Goal: Communication & Community: Answer question/provide support

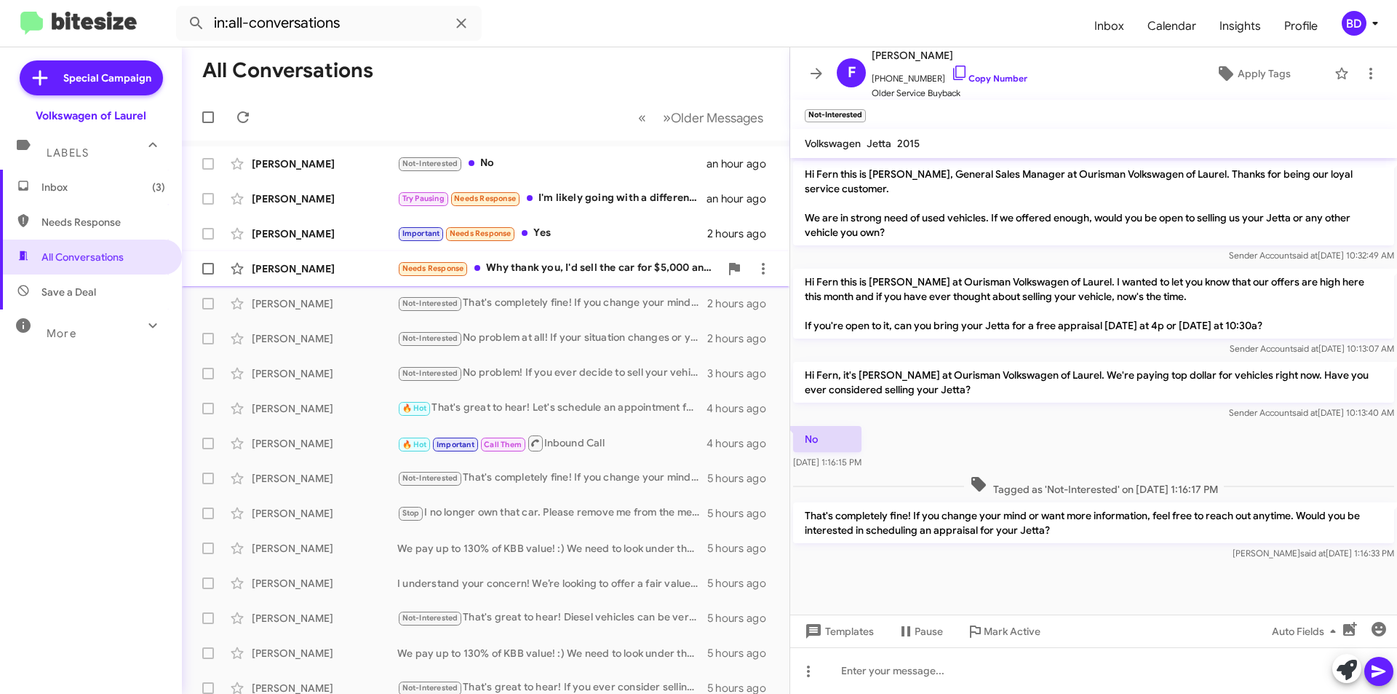
click at [598, 274] on div "Needs Response Why thank you, I'd sell the car for $5,000 and no less. Absolute…" at bounding box center [558, 268] width 322 height 17
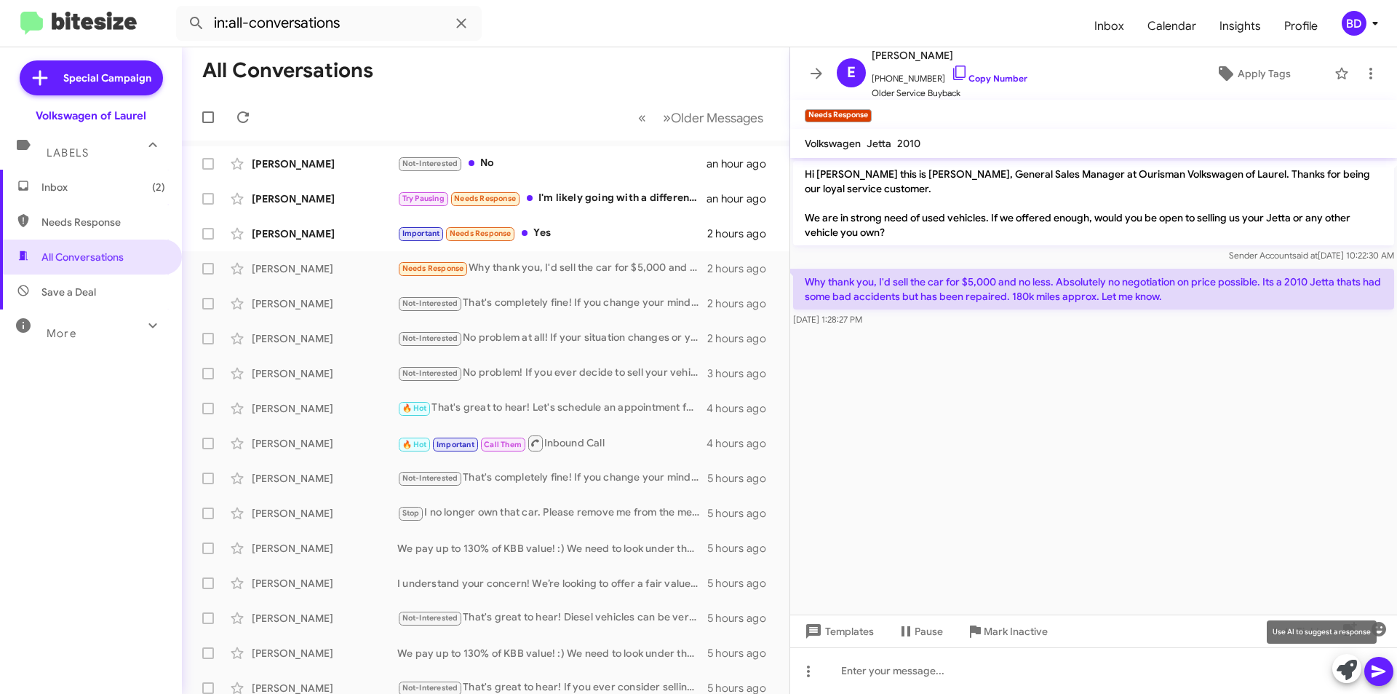
click at [1348, 669] on icon at bounding box center [1347, 669] width 20 height 20
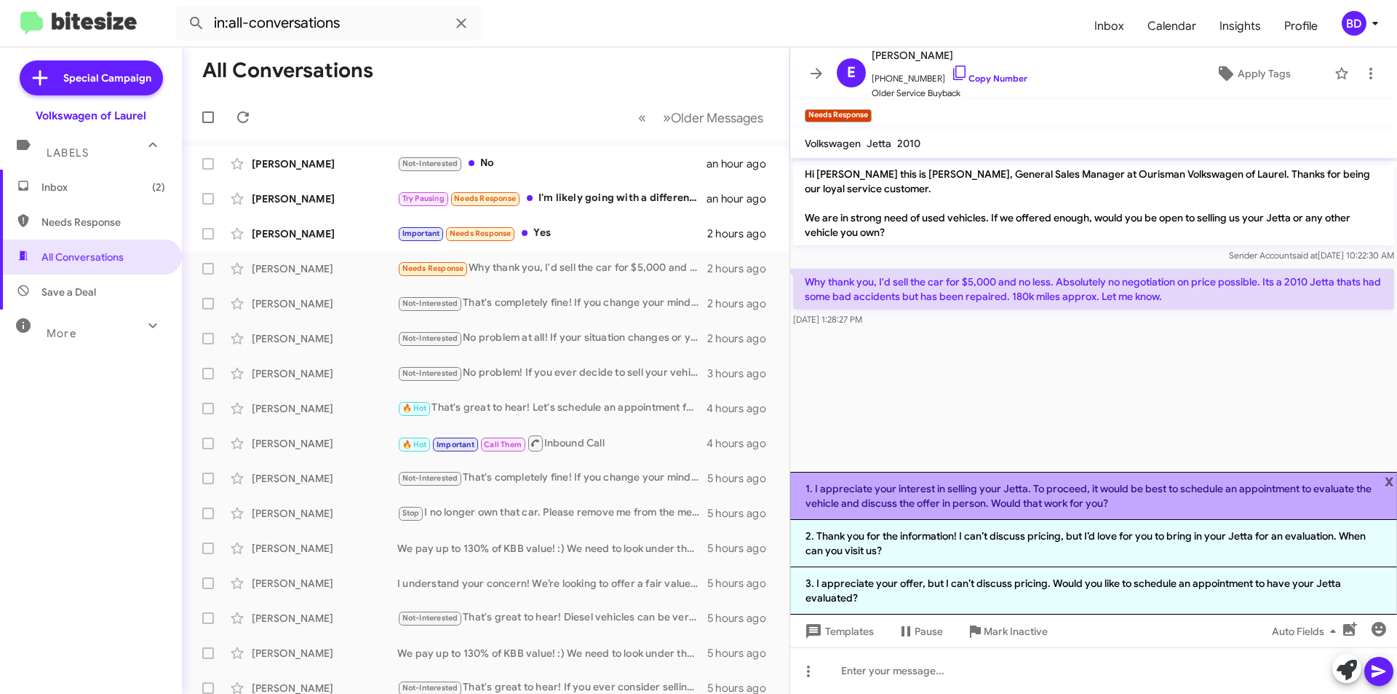
click at [1068, 487] on li "1. I appreciate your interest in selling your Jetta. To proceed, it would be be…" at bounding box center [1093, 496] width 607 height 48
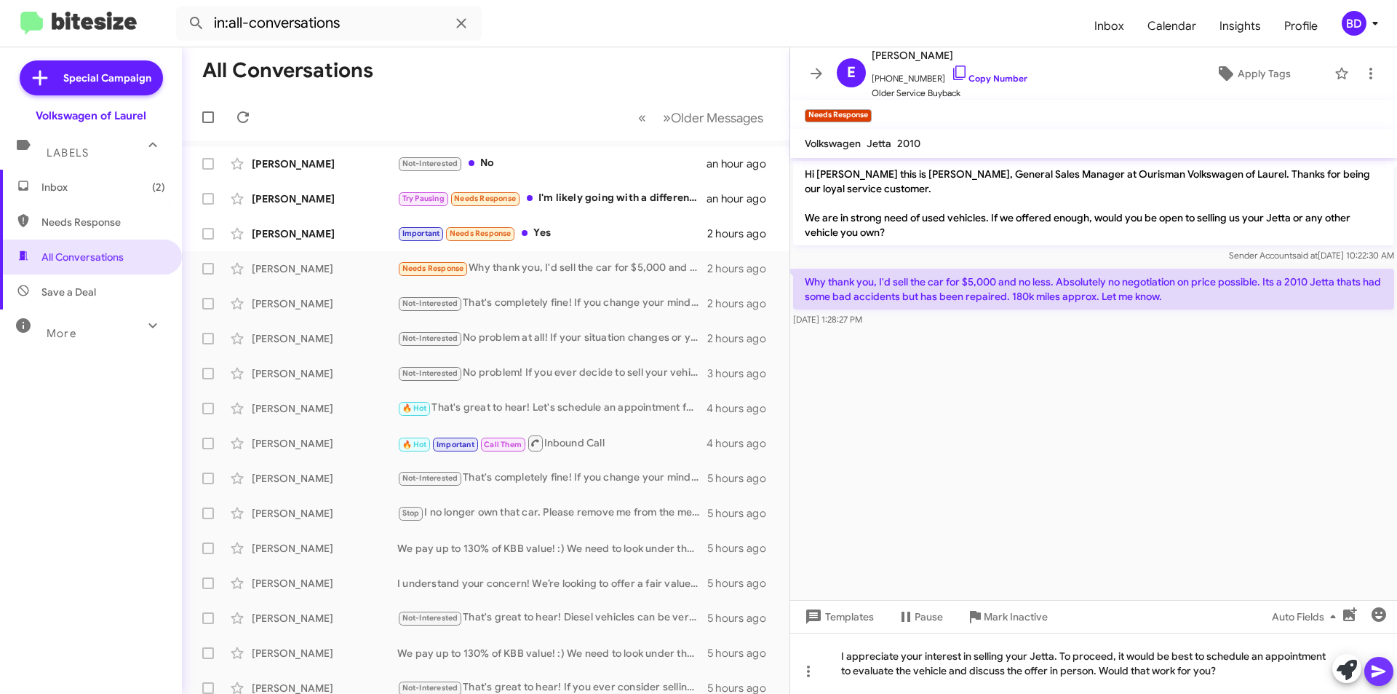
click at [1371, 675] on icon at bounding box center [1378, 670] width 17 height 17
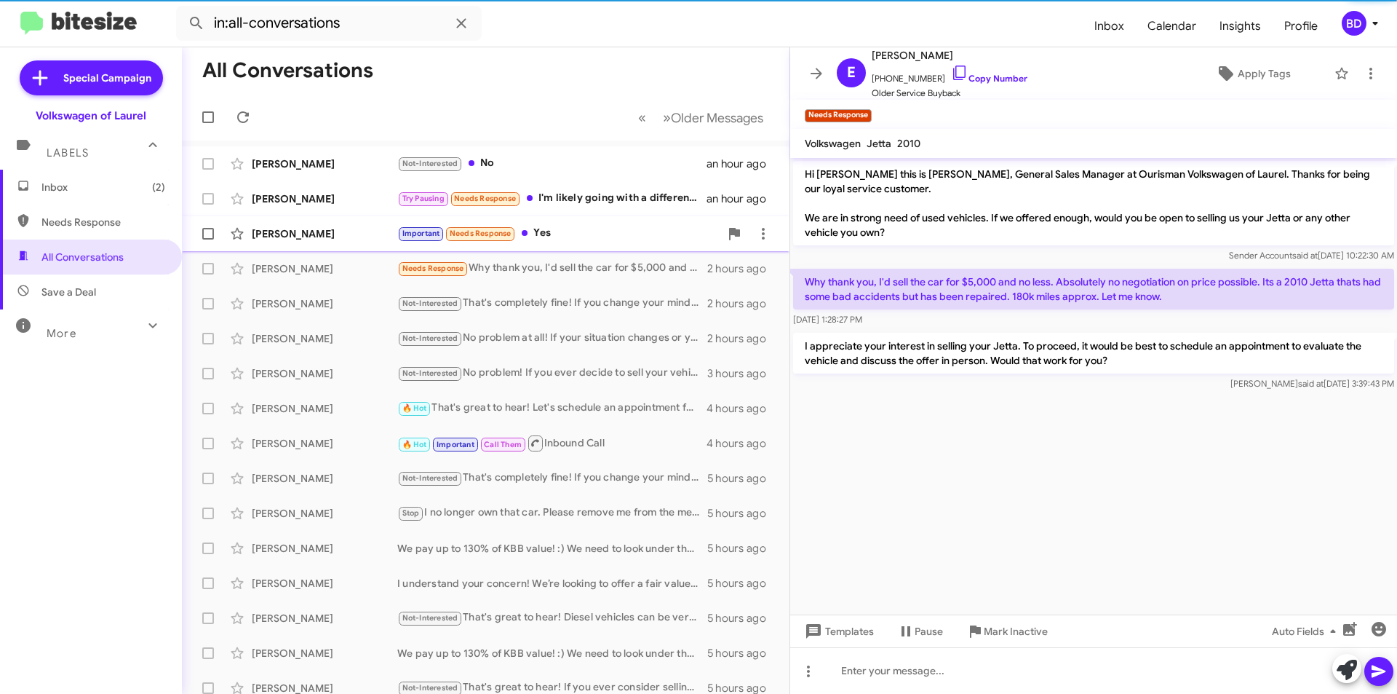
click at [547, 240] on div "Important Needs Response Yes" at bounding box center [558, 233] width 322 height 17
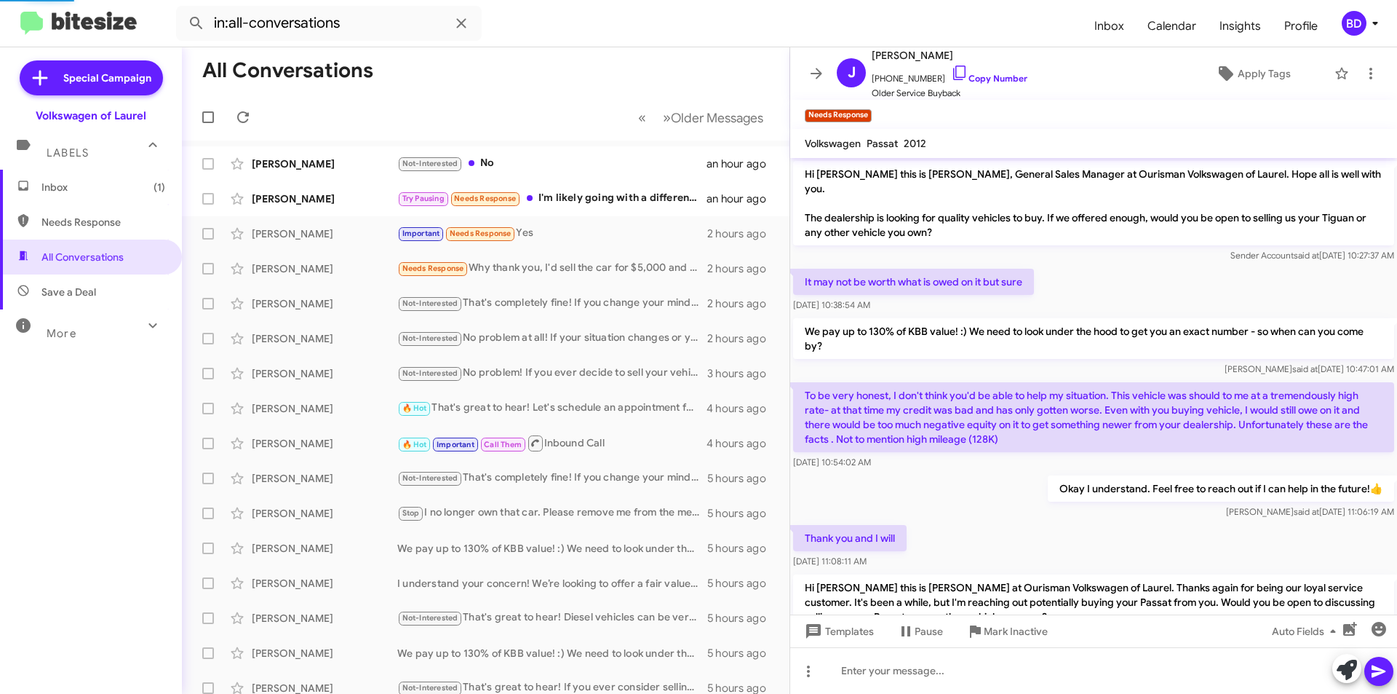
scroll to position [714, 0]
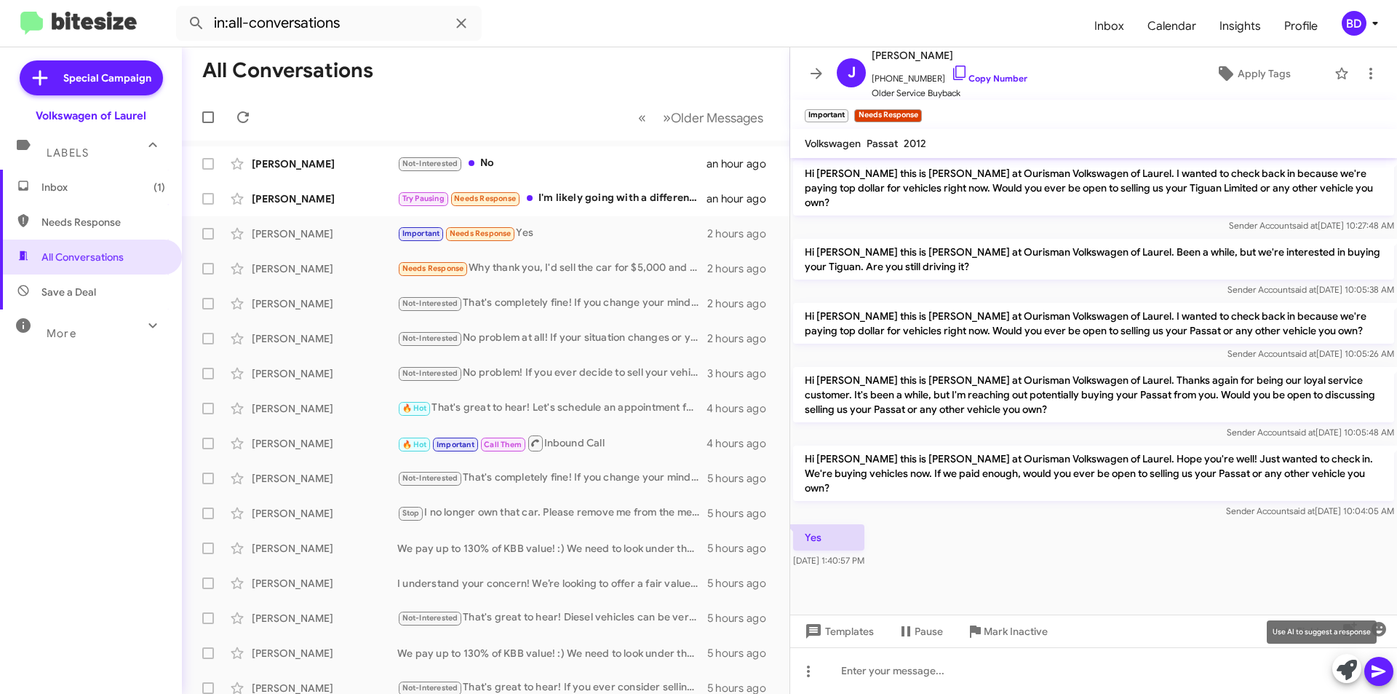
click at [1351, 673] on icon at bounding box center [1347, 669] width 20 height 20
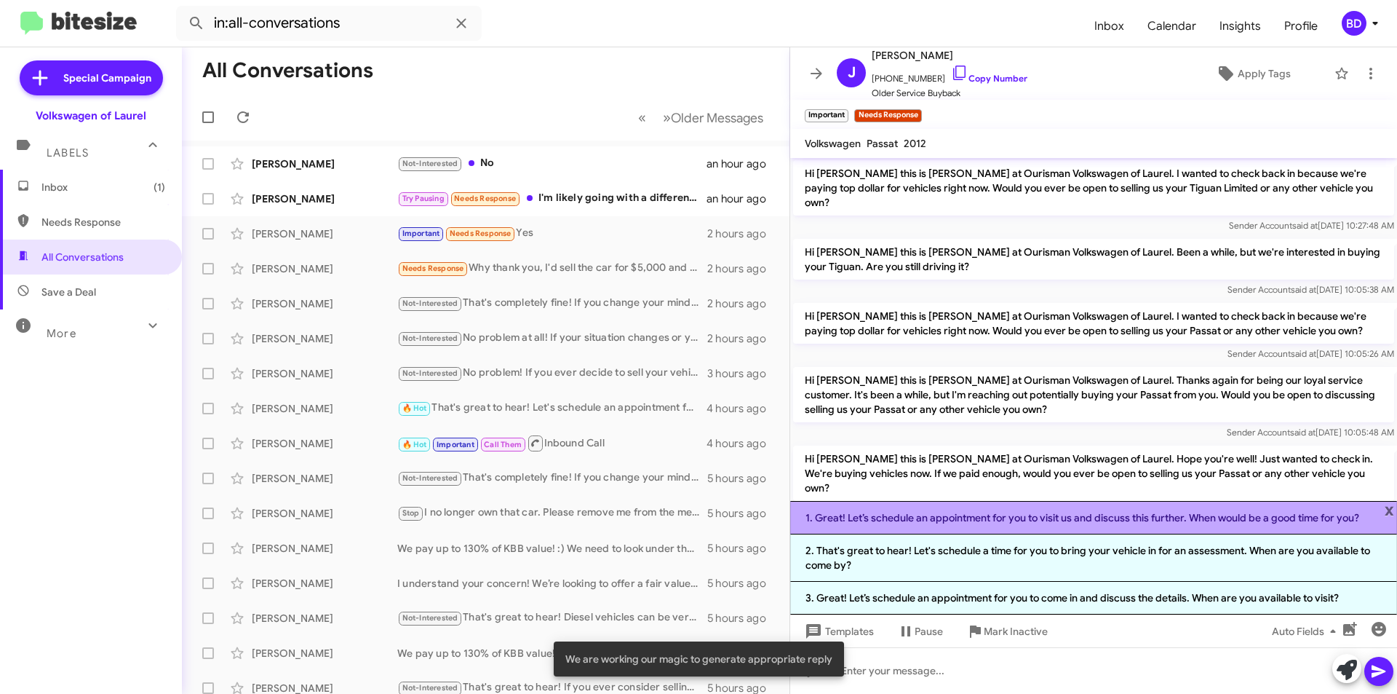
click at [1121, 517] on li "1. Great! Let’s schedule an appointment for you to visit us and discuss this fu…" at bounding box center [1093, 517] width 607 height 33
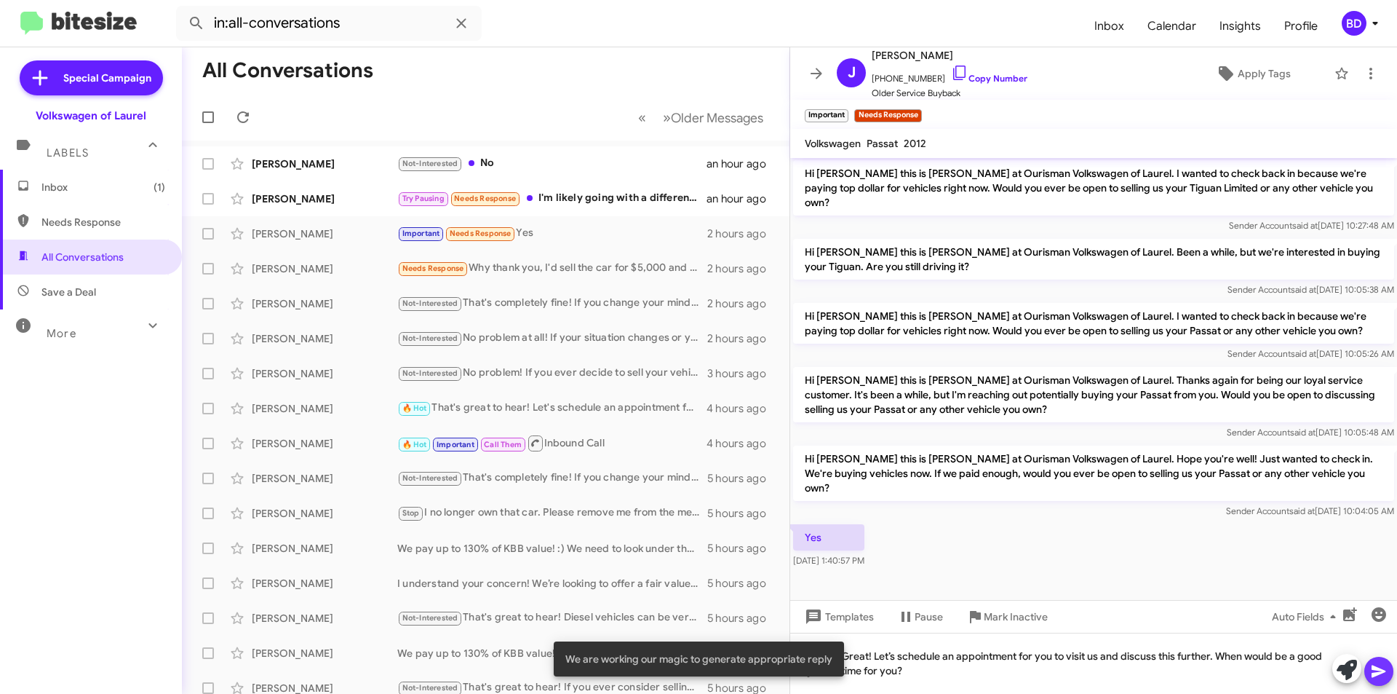
click at [1381, 670] on icon at bounding box center [1379, 671] width 14 height 12
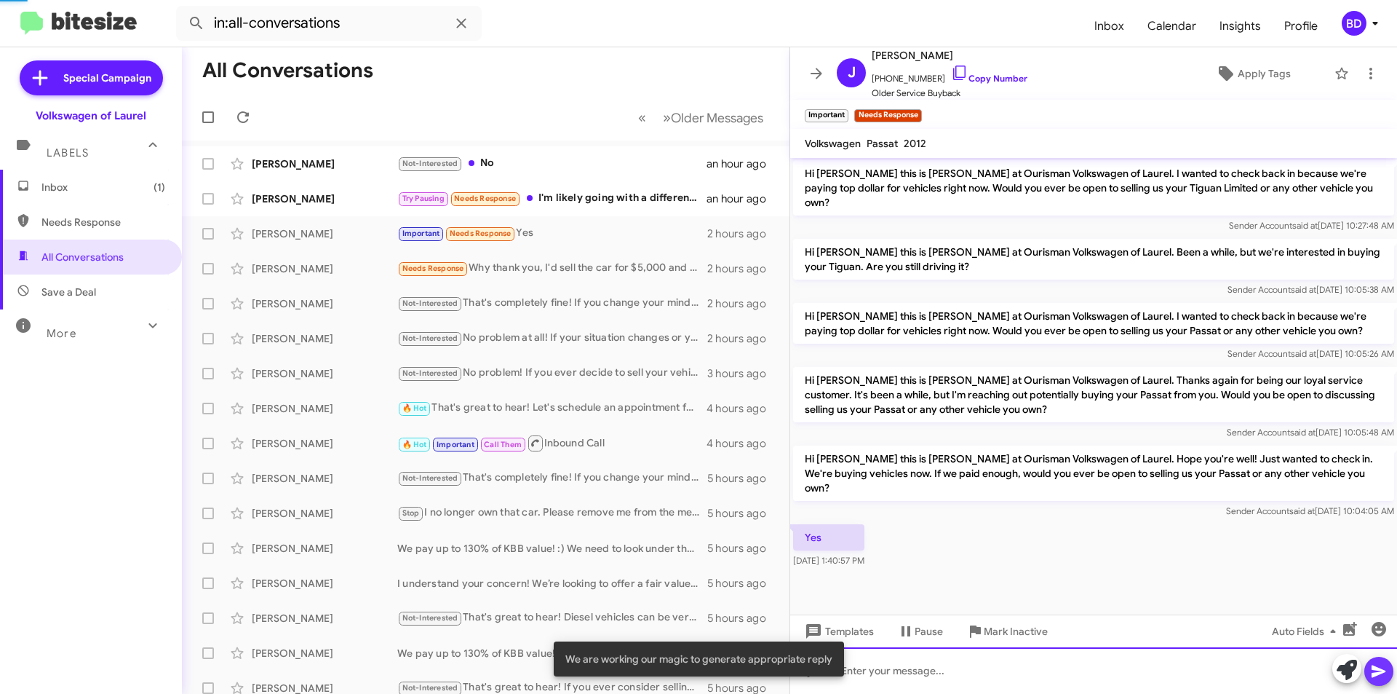
scroll to position [0, 0]
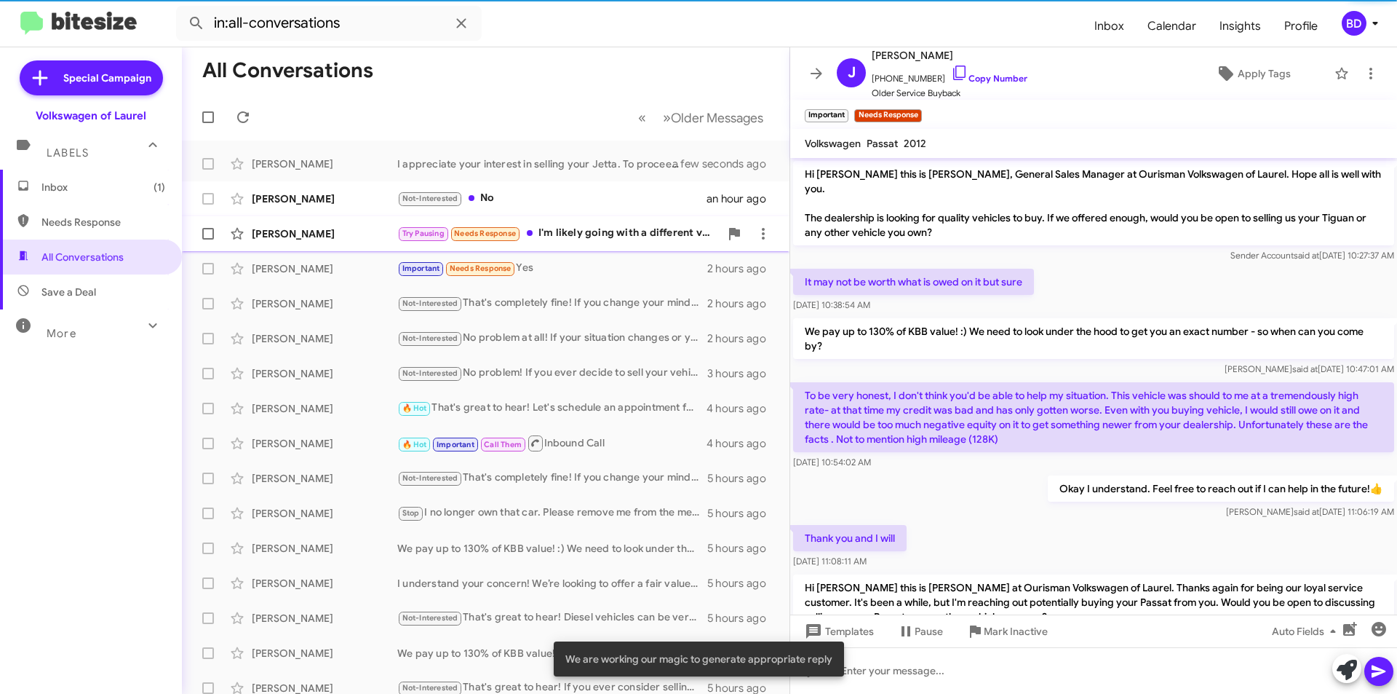
click at [581, 232] on div "Try Pausing Needs Response I'm likely going with a different vehicle. I'll let …" at bounding box center [558, 233] width 322 height 17
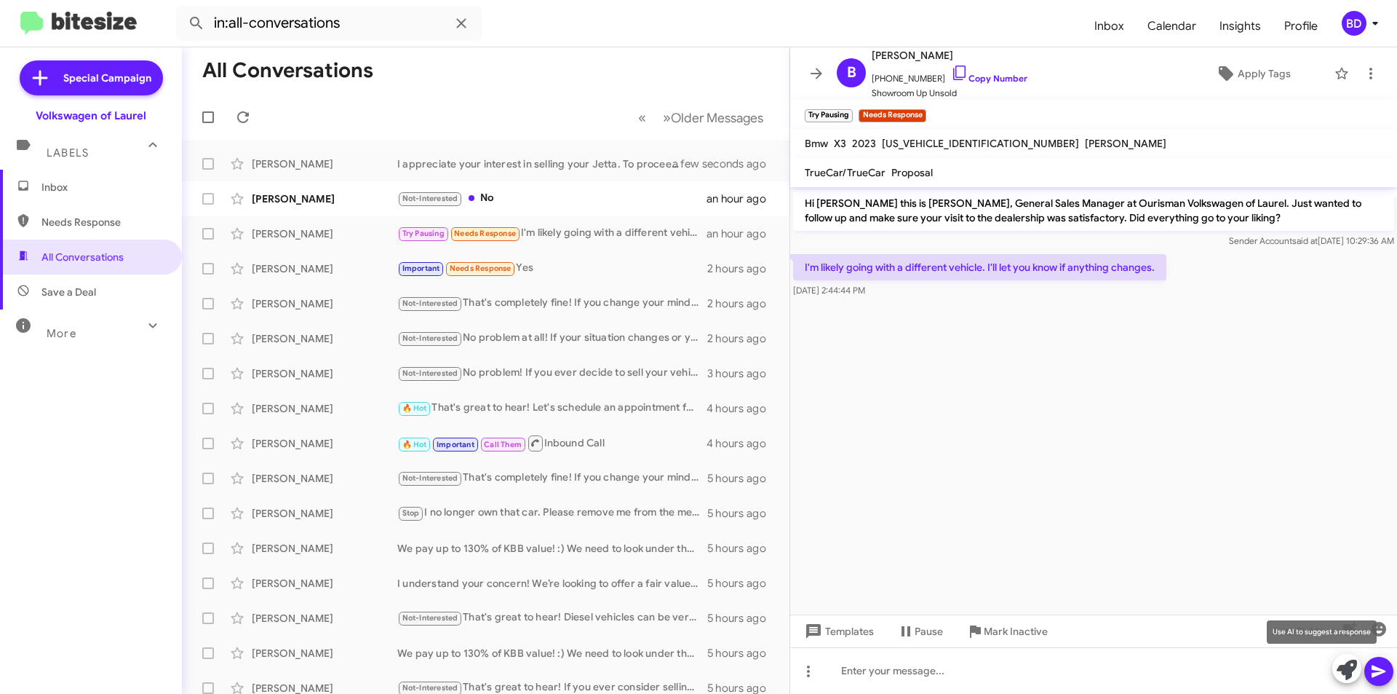
click at [1352, 670] on icon at bounding box center [1347, 669] width 20 height 20
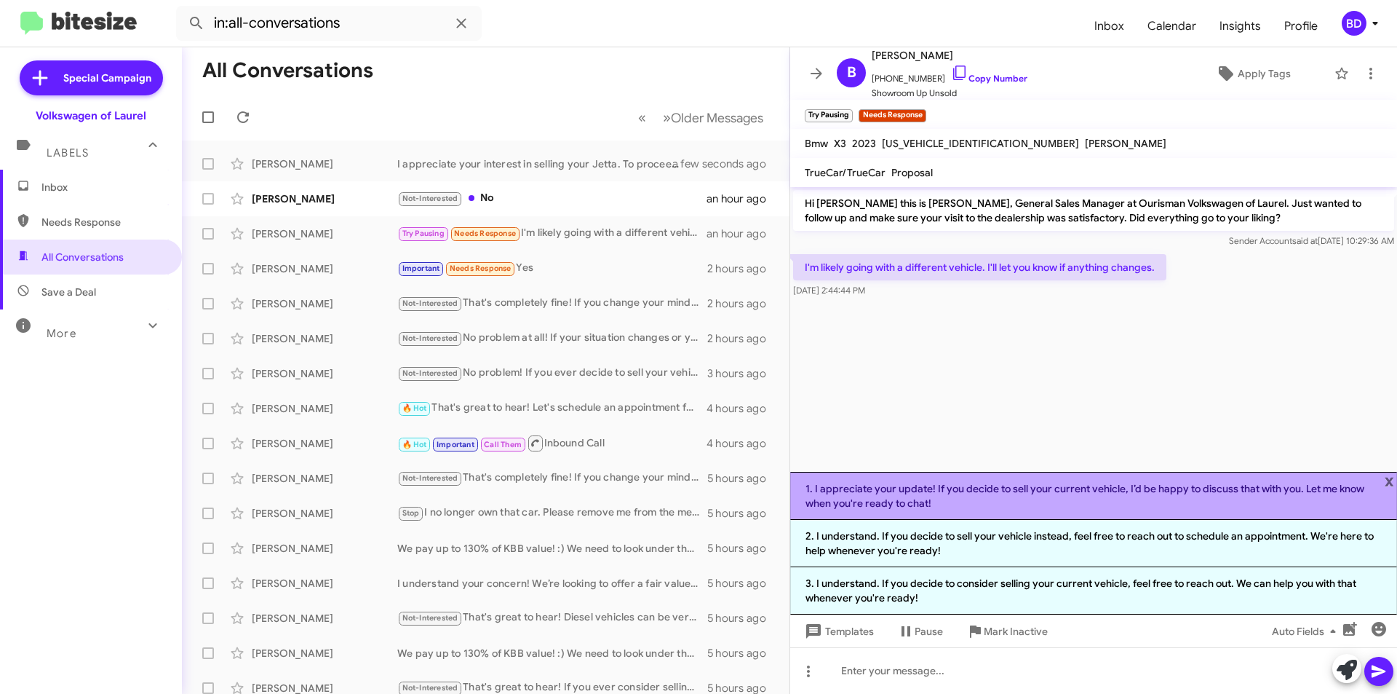
click at [1044, 501] on li "1. I appreciate your update! If you decide to sell your current vehicle, I’d be…" at bounding box center [1093, 496] width 607 height 48
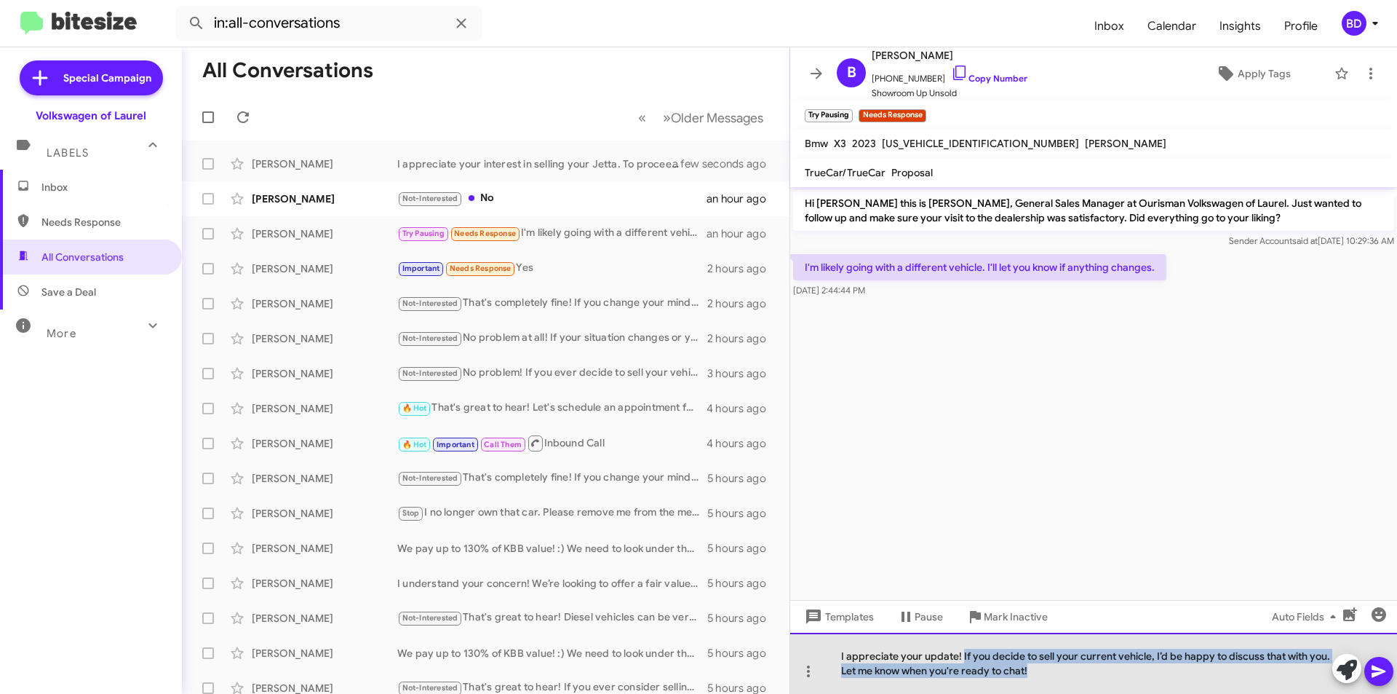
drag, startPoint x: 961, startPoint y: 659, endPoint x: 1040, endPoint y: 680, distance: 81.2
click at [1041, 680] on div "I appreciate your update! If you decide to sell your current vehicle, I’d be ha…" at bounding box center [1093, 662] width 607 height 61
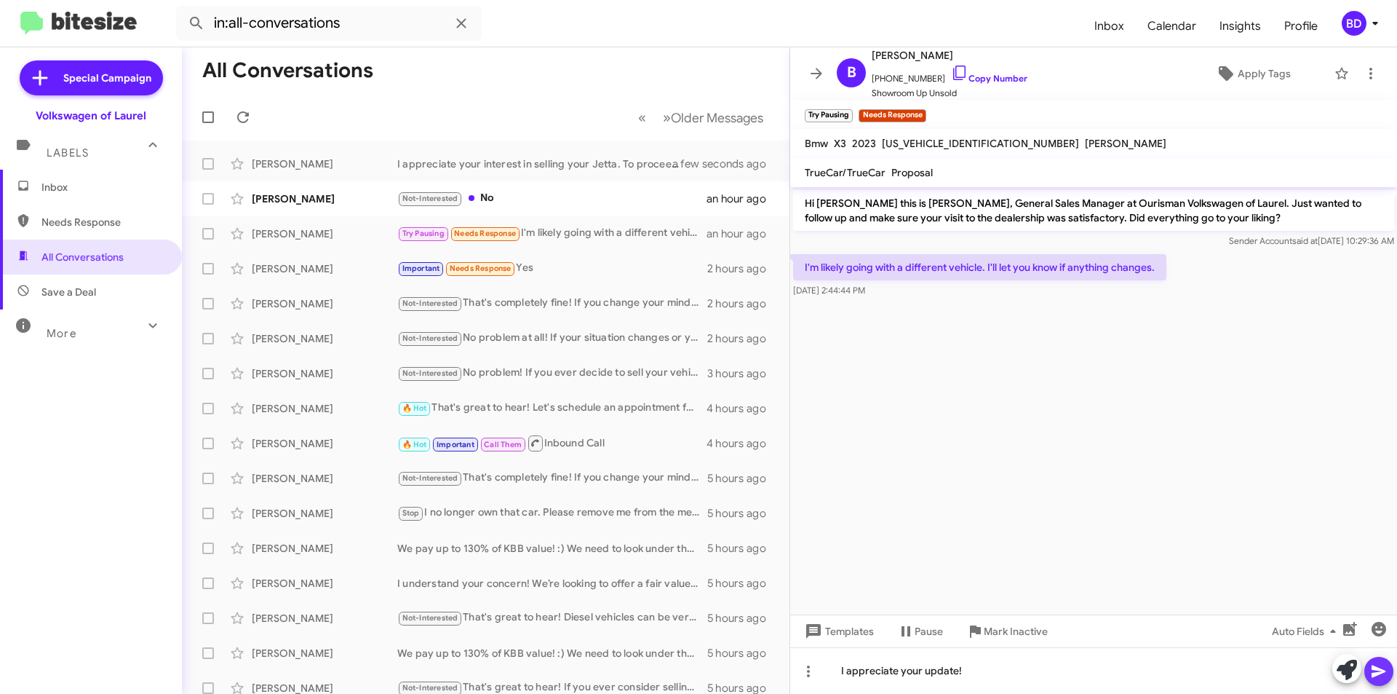
click at [1377, 673] on icon at bounding box center [1379, 671] width 14 height 12
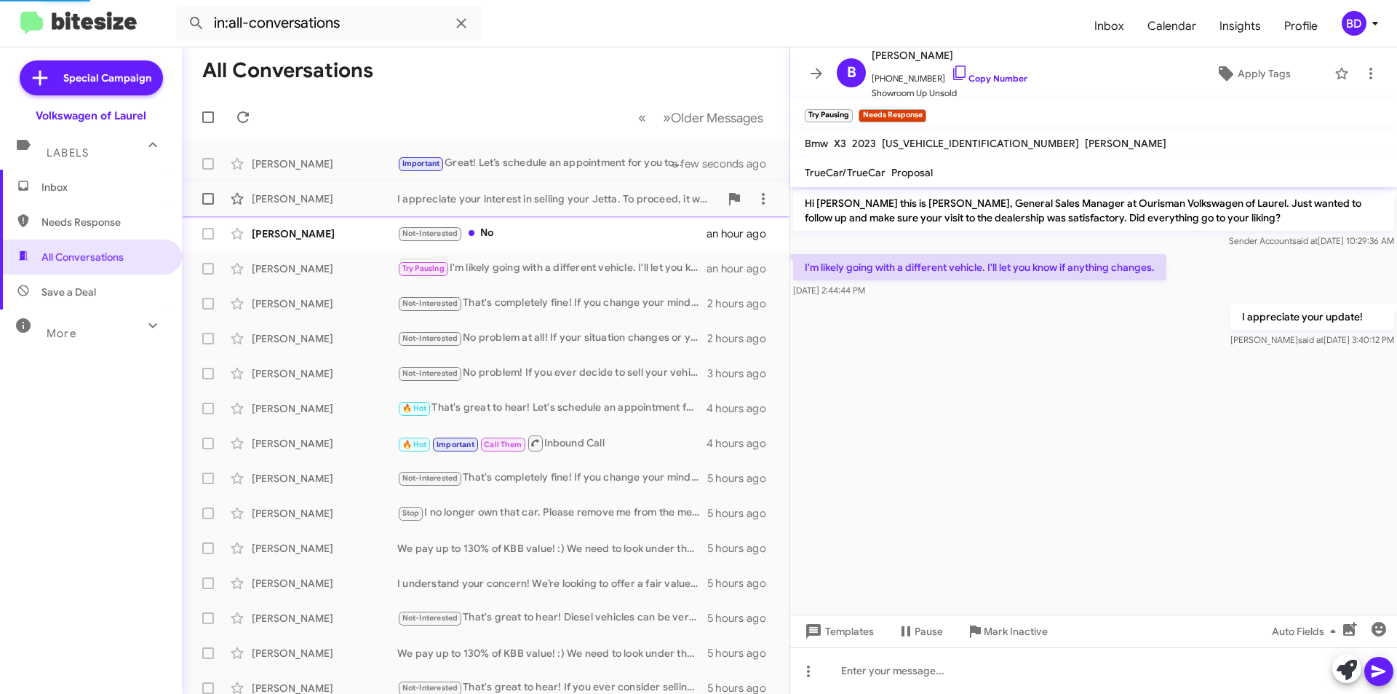
click at [509, 200] on div "I appreciate your interest in selling your Jetta. To proceed, it would be best …" at bounding box center [558, 198] width 322 height 15
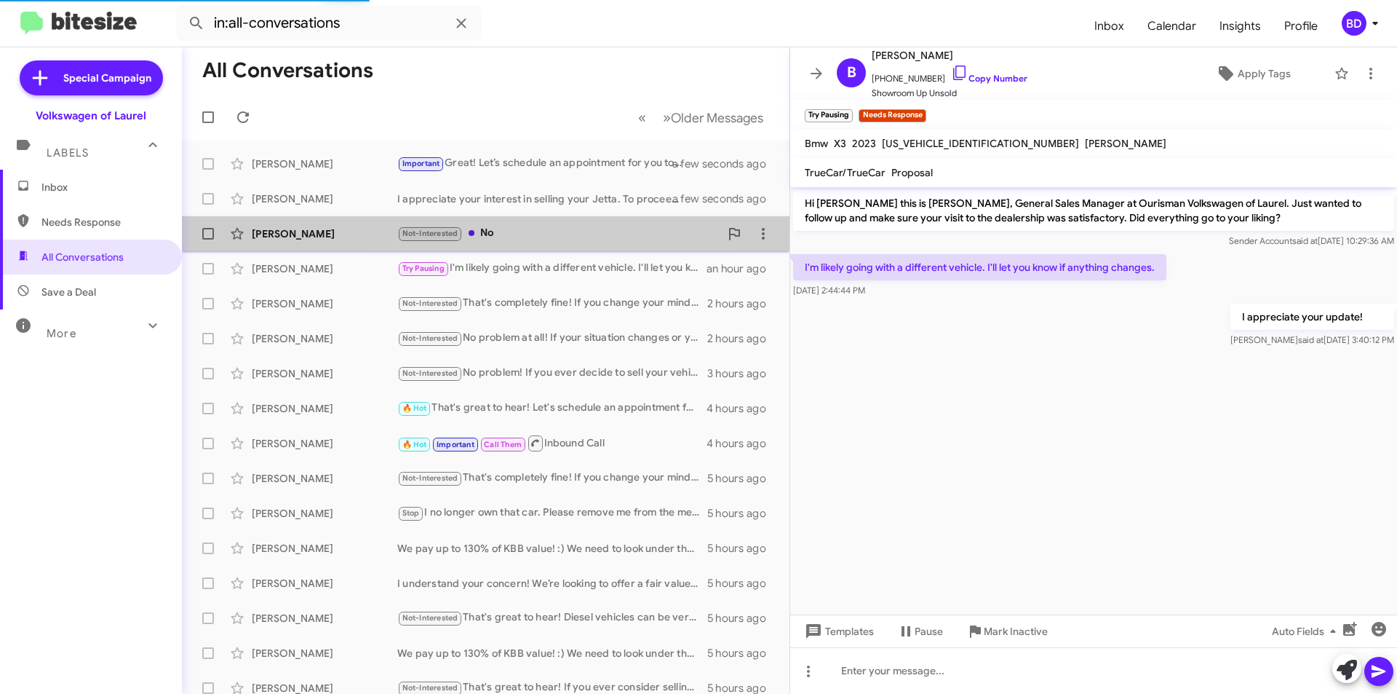
click at [511, 237] on div "Not-Interested No" at bounding box center [558, 233] width 322 height 17
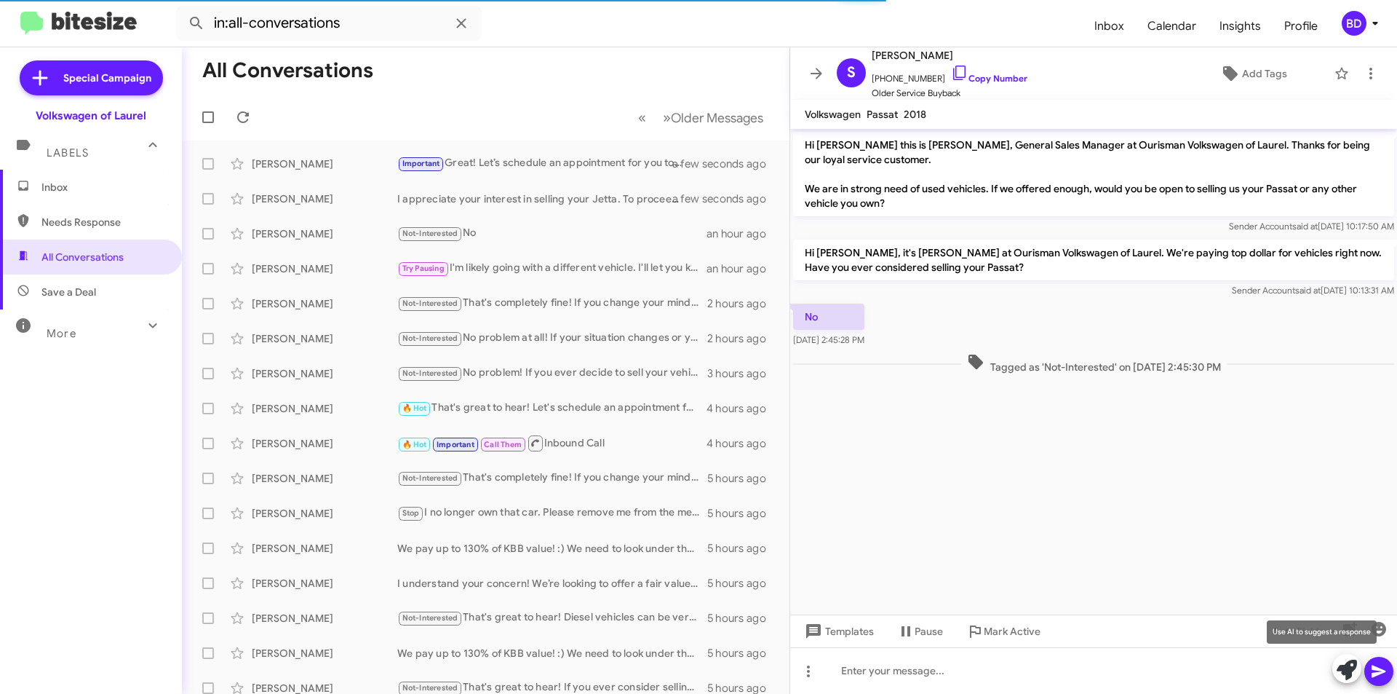
click at [1360, 673] on button at bounding box center [1347, 668] width 29 height 29
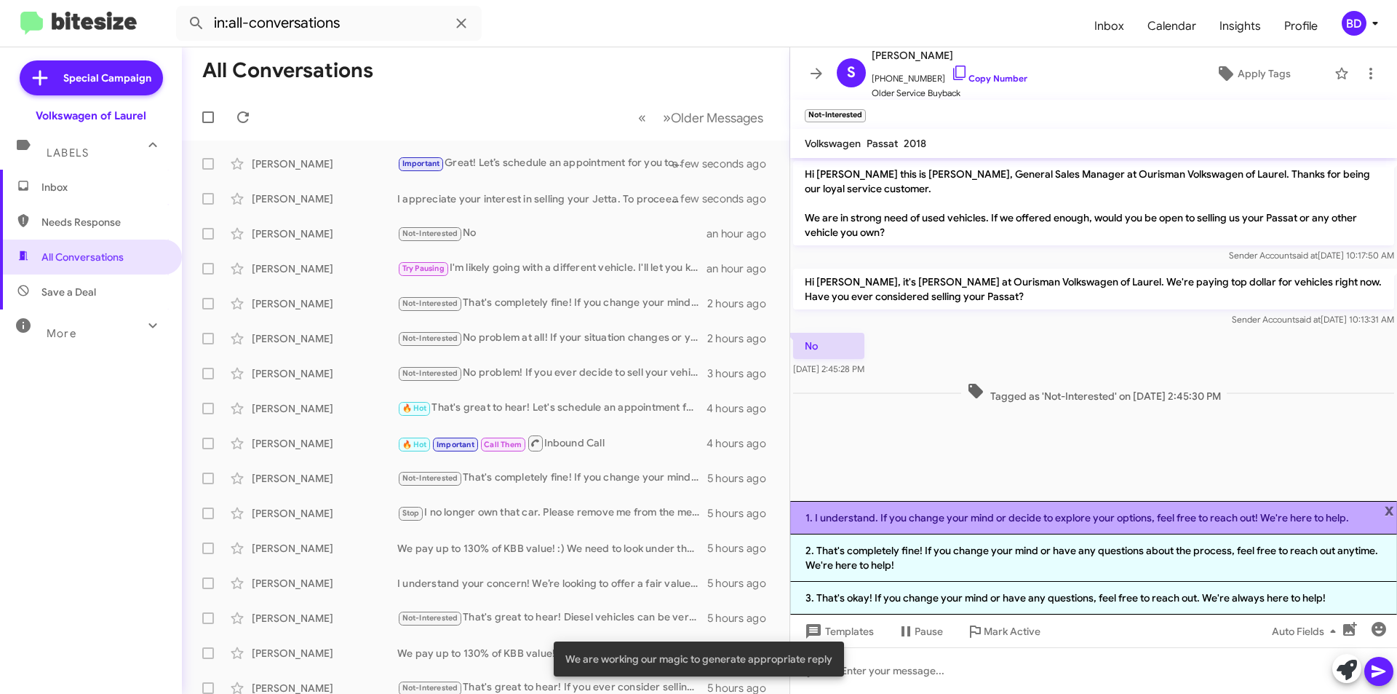
click at [953, 523] on li "1. I understand. If you change your mind or decide to explore your options, fee…" at bounding box center [1093, 517] width 607 height 33
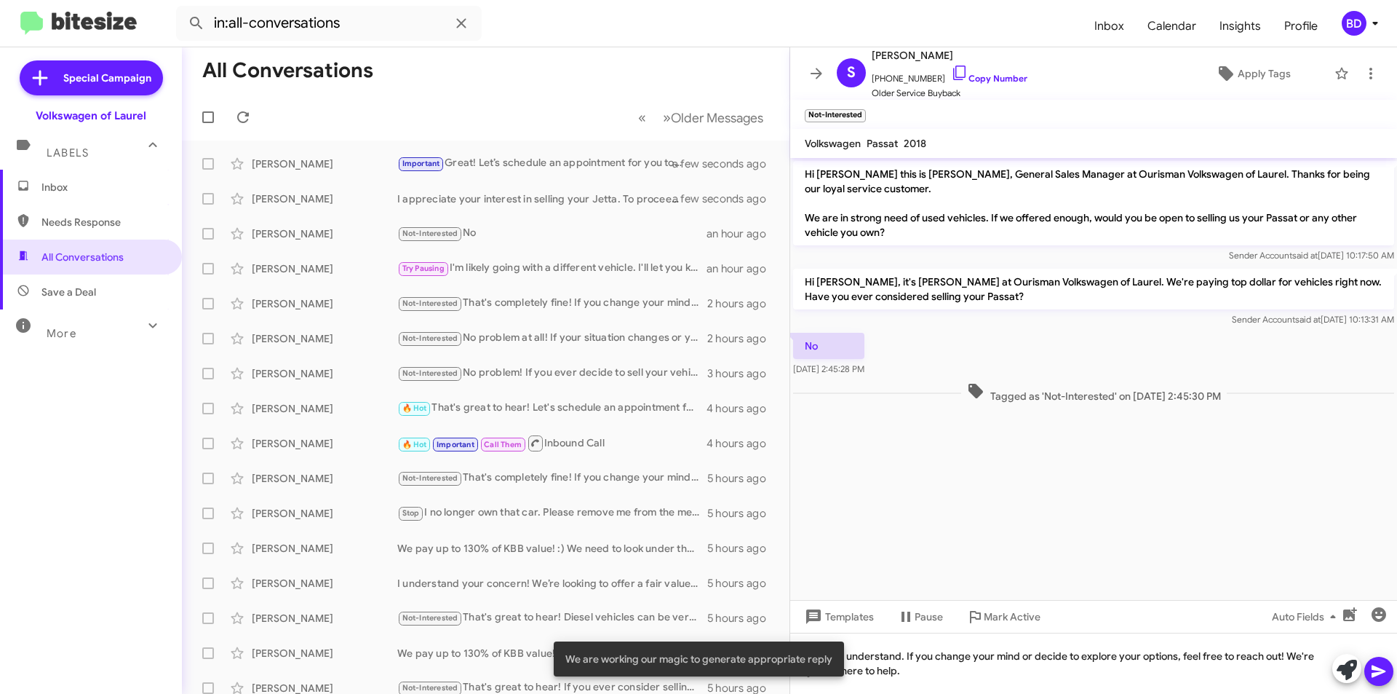
click at [1376, 669] on icon at bounding box center [1379, 671] width 14 height 12
